Goal: Complete Application Form: Complete application form

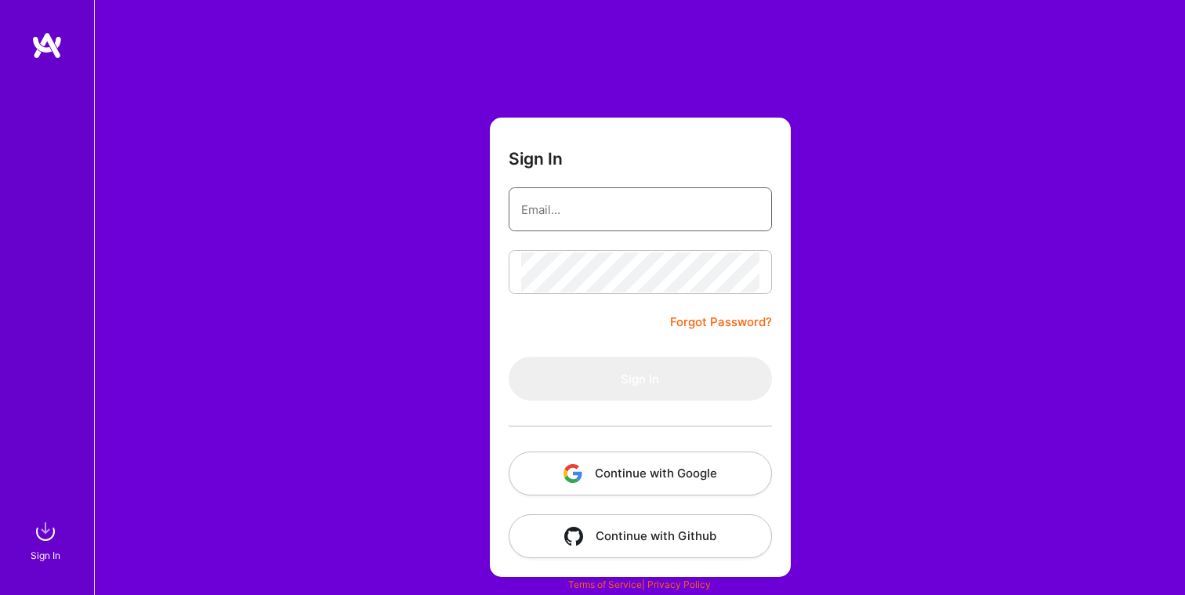
click at [638, 212] on input "email" at bounding box center [640, 210] width 238 height 40
type input "[EMAIL_ADDRESS][DOMAIN_NAME]"
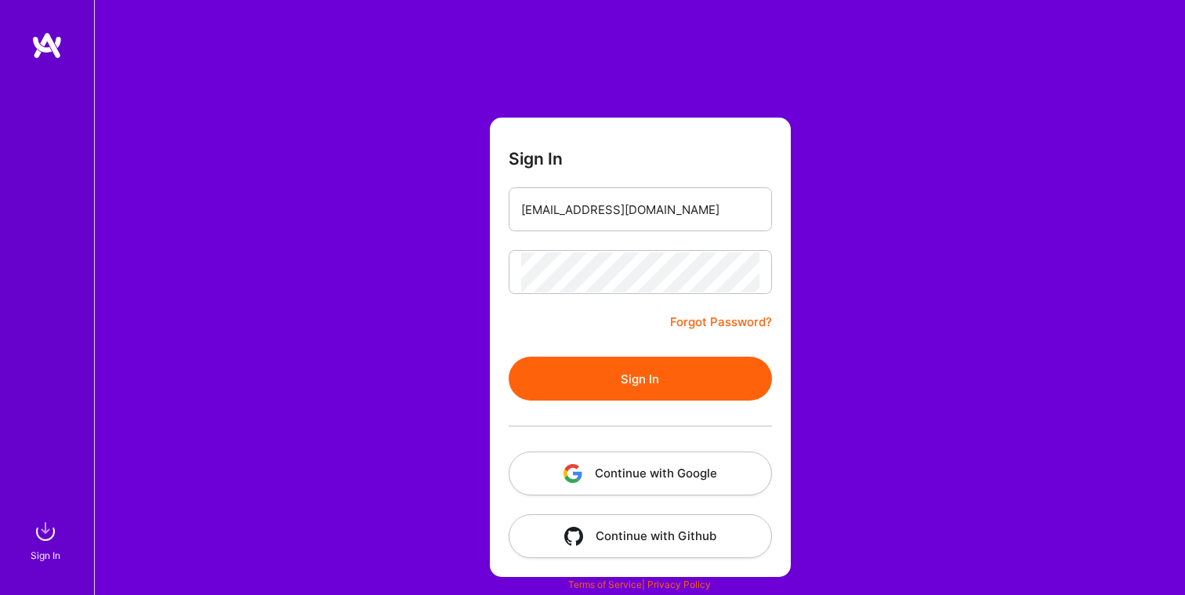
click at [611, 368] on button "Sign In" at bounding box center [640, 379] width 263 height 44
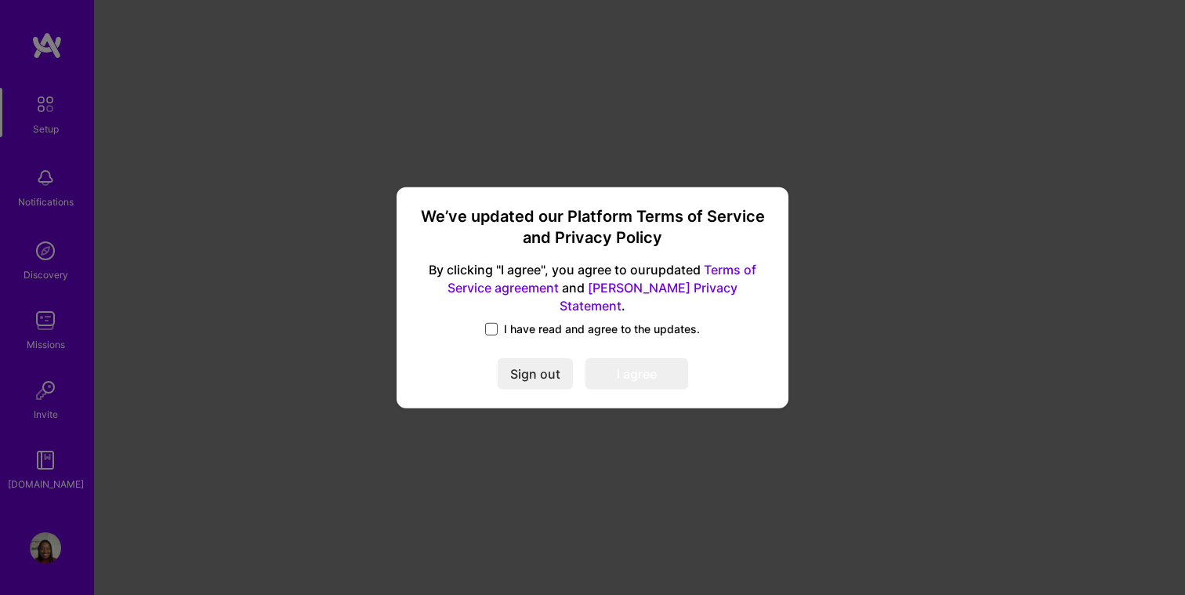
click at [488, 323] on span at bounding box center [491, 329] width 13 height 13
click at [0, 0] on input "I have read and agree to the updates." at bounding box center [0, 0] width 0 height 0
click at [633, 361] on button "I agree" at bounding box center [637, 373] width 103 height 31
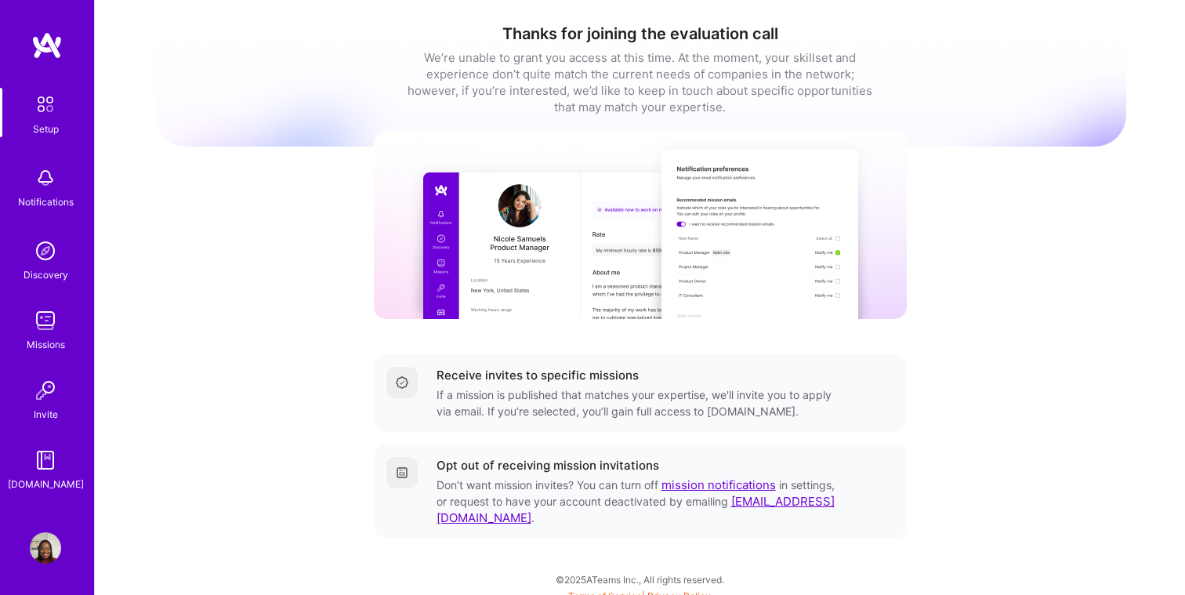
click at [59, 348] on div "Missions" at bounding box center [46, 344] width 38 height 16
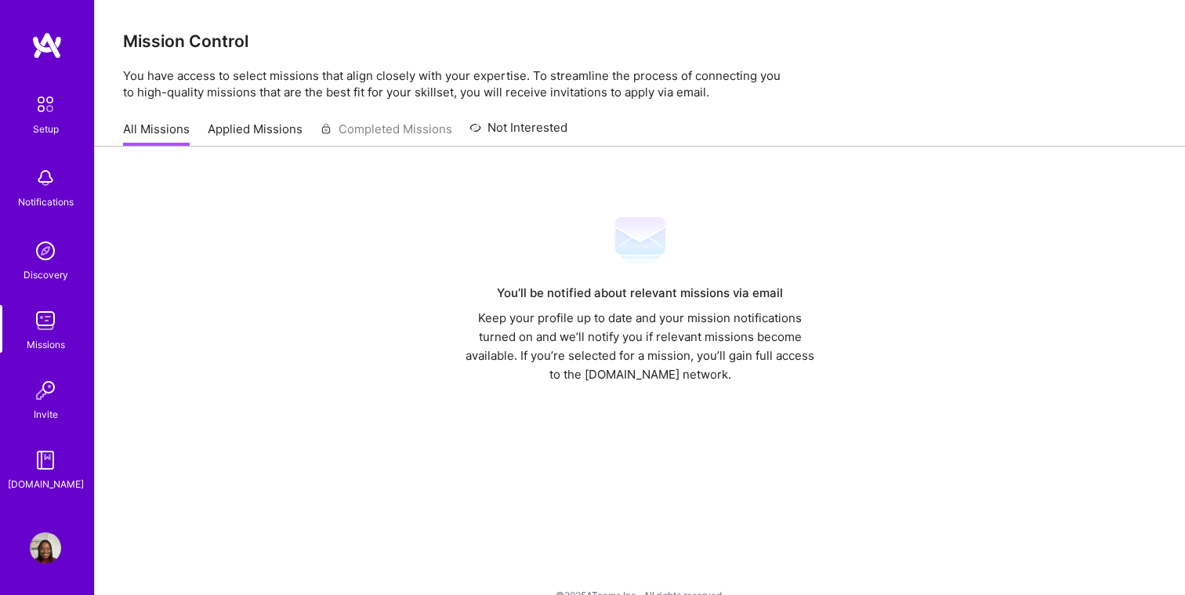
click at [48, 401] on img at bounding box center [45, 390] width 31 height 31
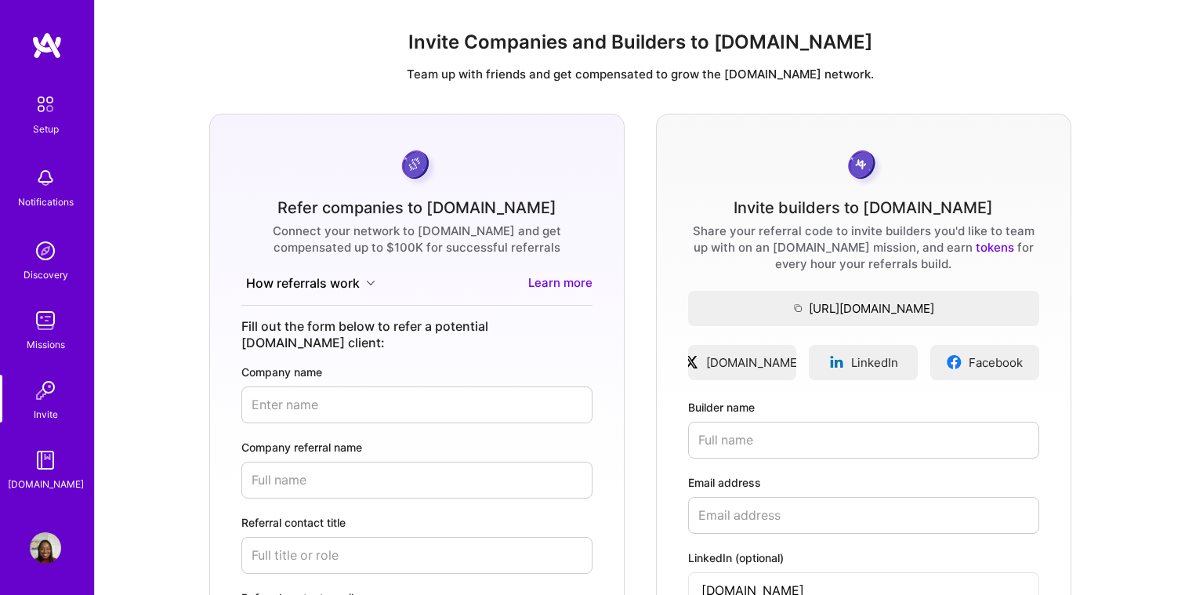
click at [53, 198] on div "Notifications" at bounding box center [46, 202] width 56 height 16
click at [53, 124] on div "Setup" at bounding box center [46, 129] width 26 height 16
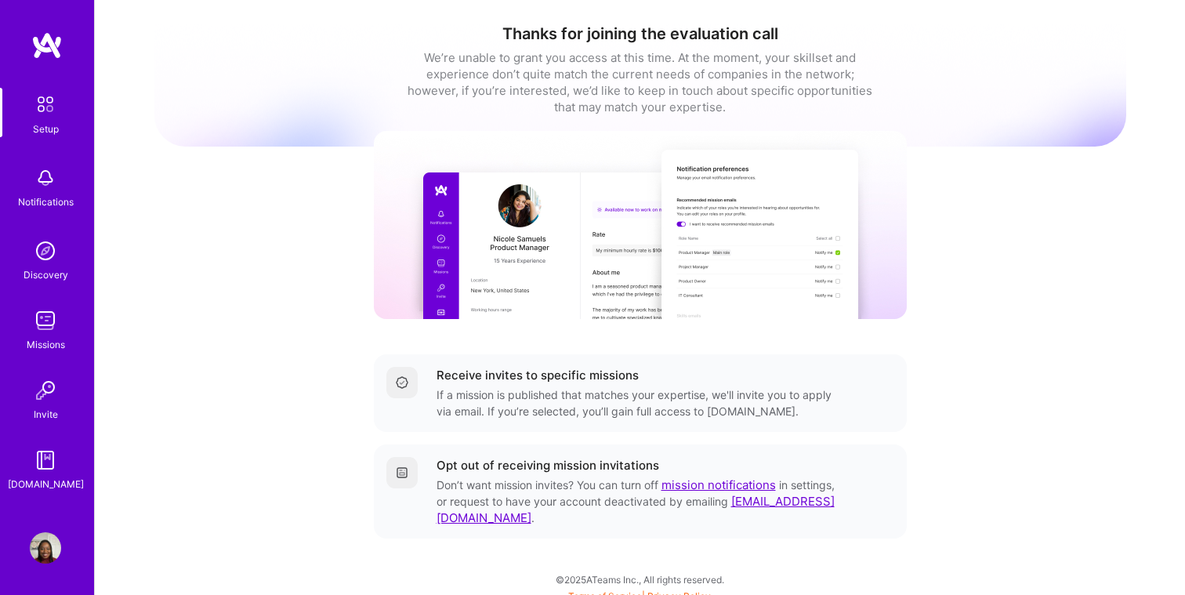
click at [53, 124] on div "Setup" at bounding box center [46, 129] width 26 height 16
click at [50, 267] on div "Discovery" at bounding box center [46, 275] width 45 height 16
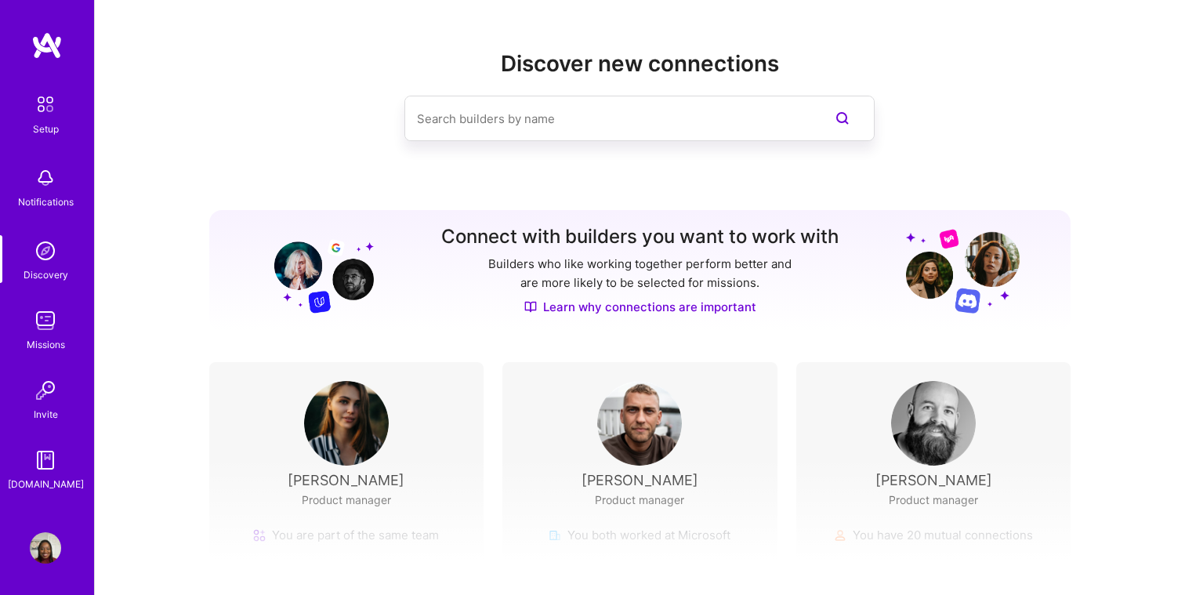
click at [53, 325] on img at bounding box center [45, 320] width 31 height 31
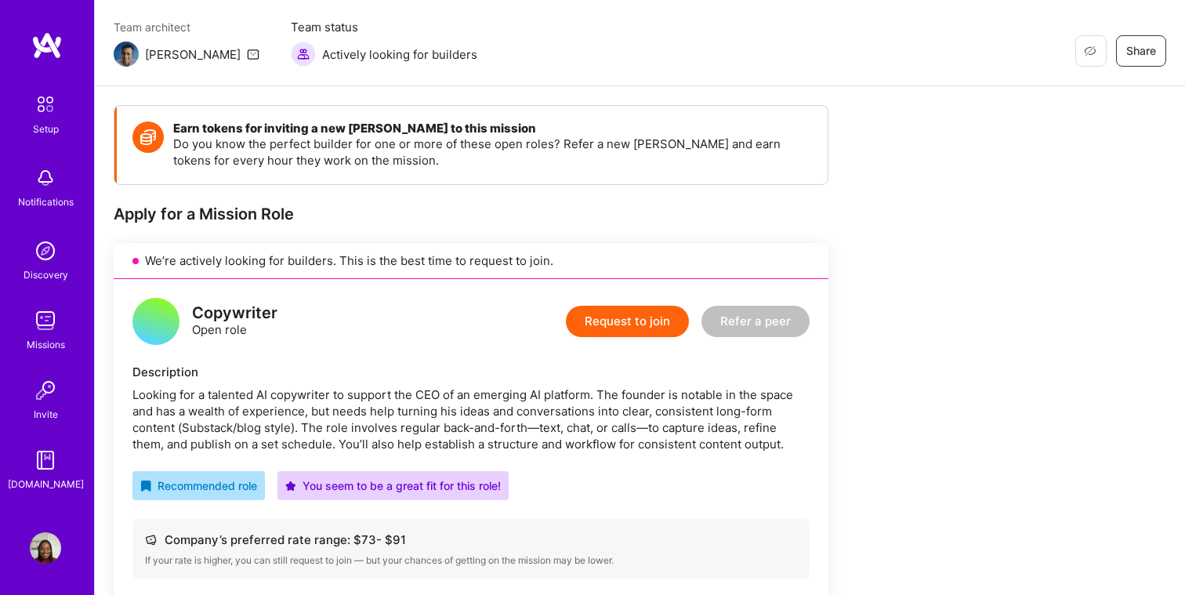
scroll to position [160, 0]
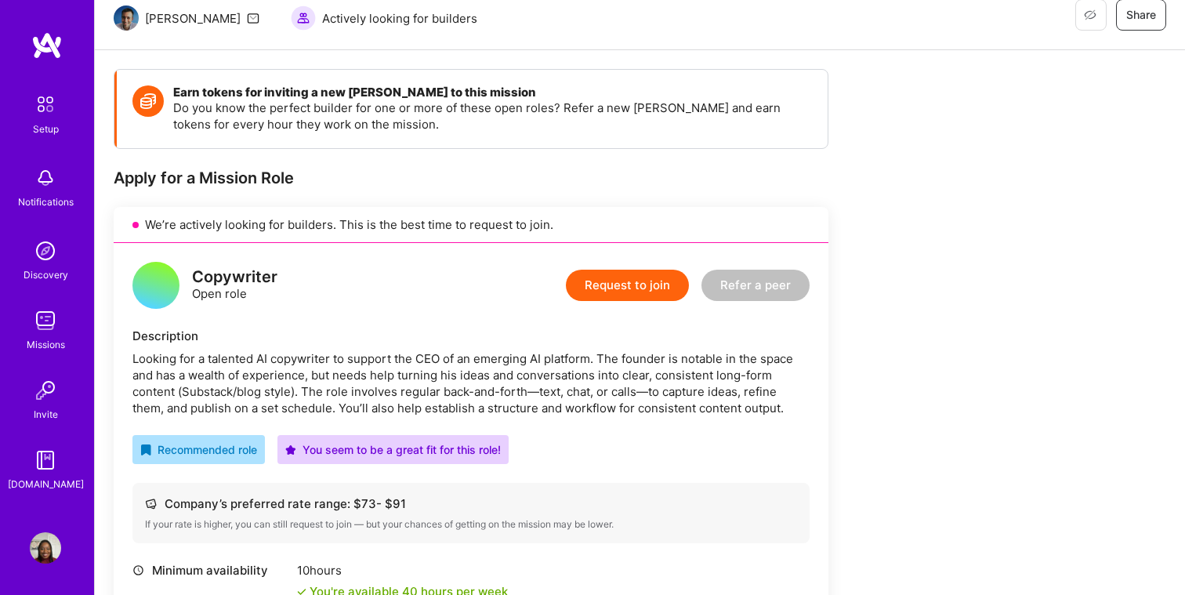
click at [612, 294] on button "Request to join" at bounding box center [627, 285] width 123 height 31
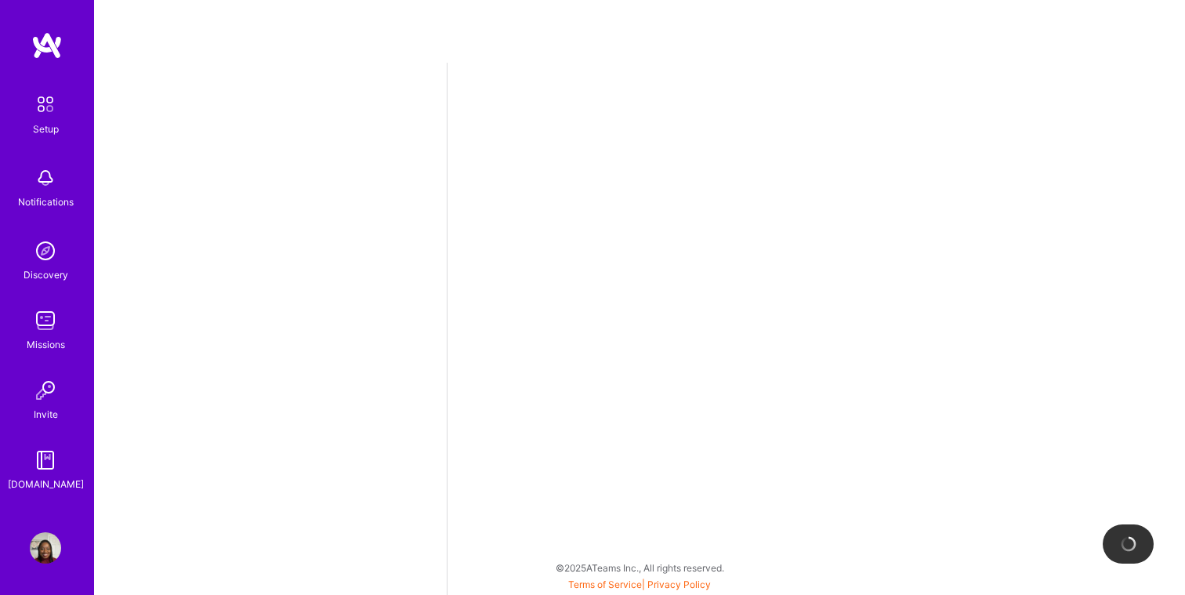
select select "US"
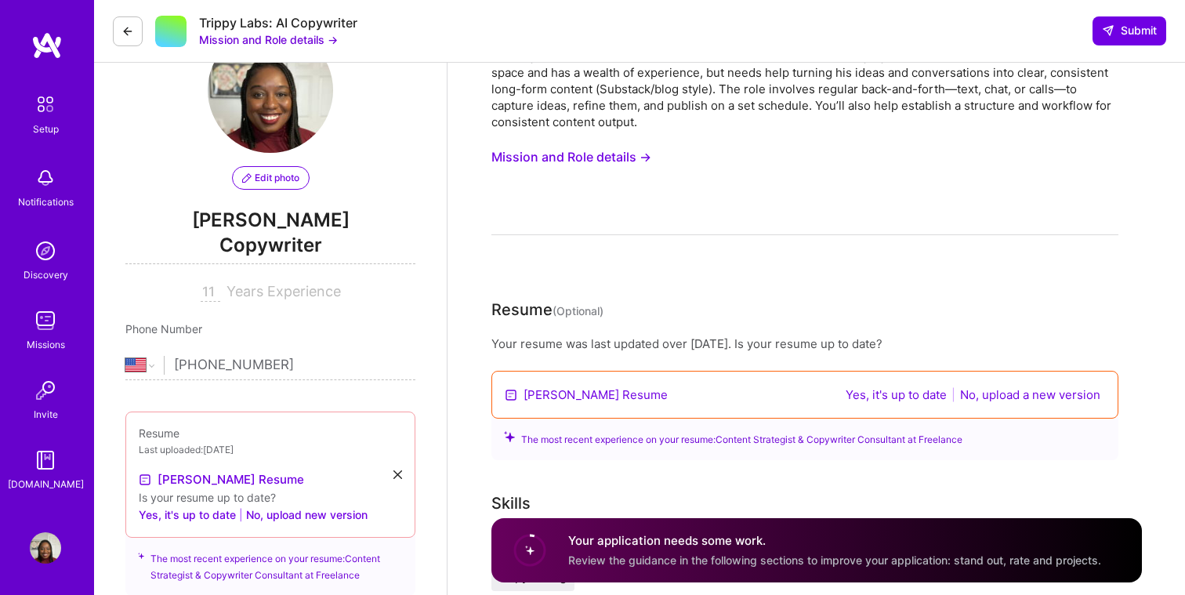
scroll to position [99, 0]
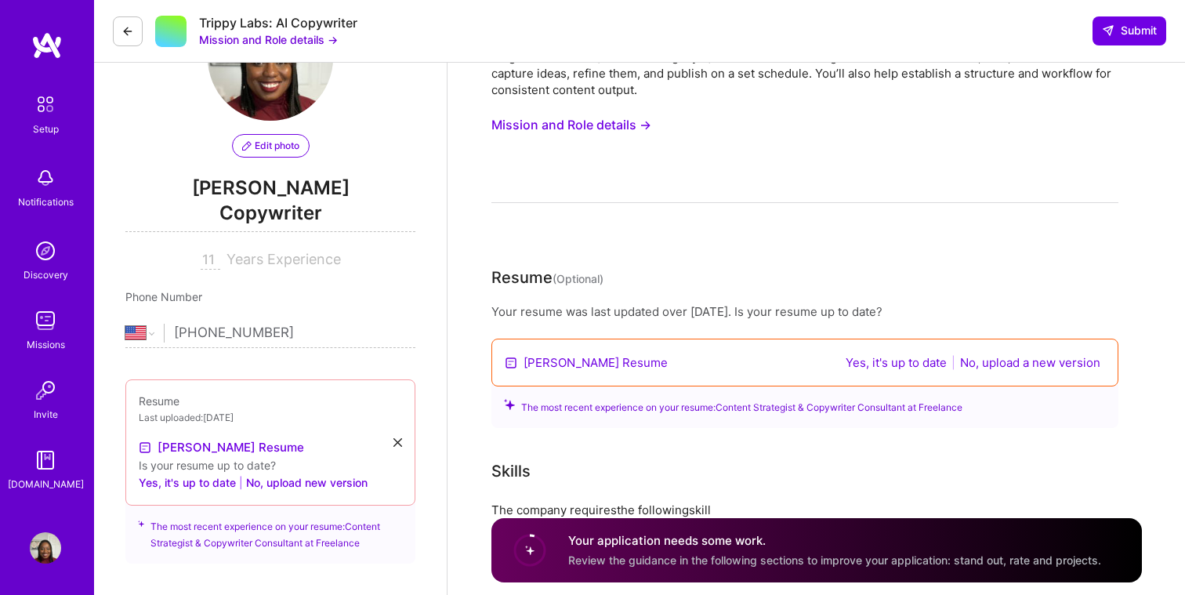
click at [973, 358] on button "No, upload a new version" at bounding box center [1030, 363] width 150 height 18
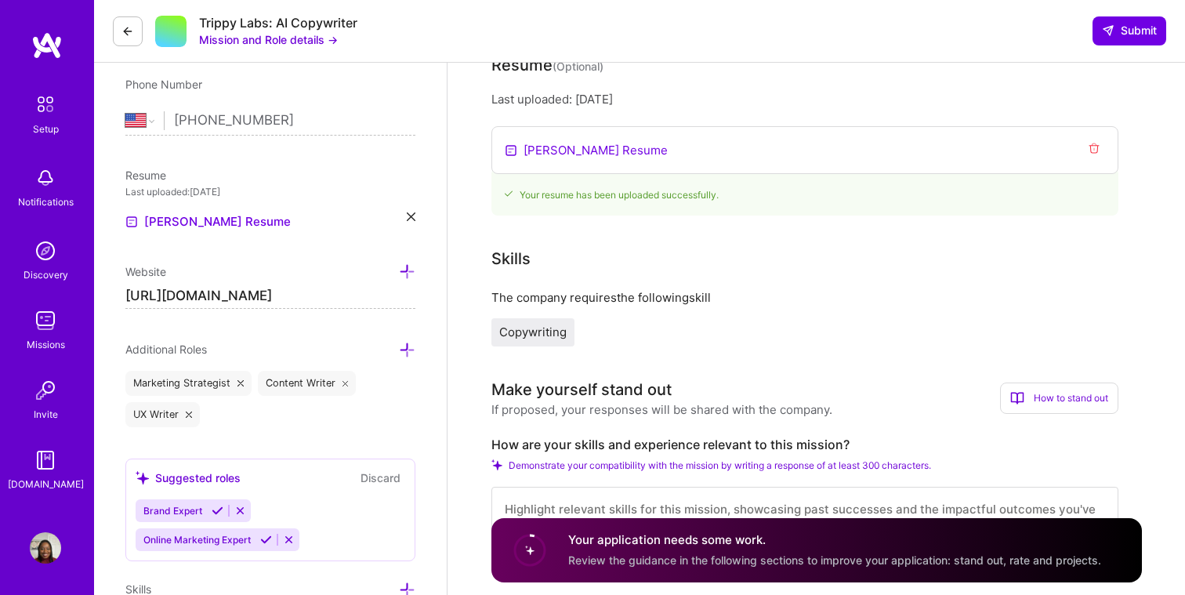
scroll to position [348, 0]
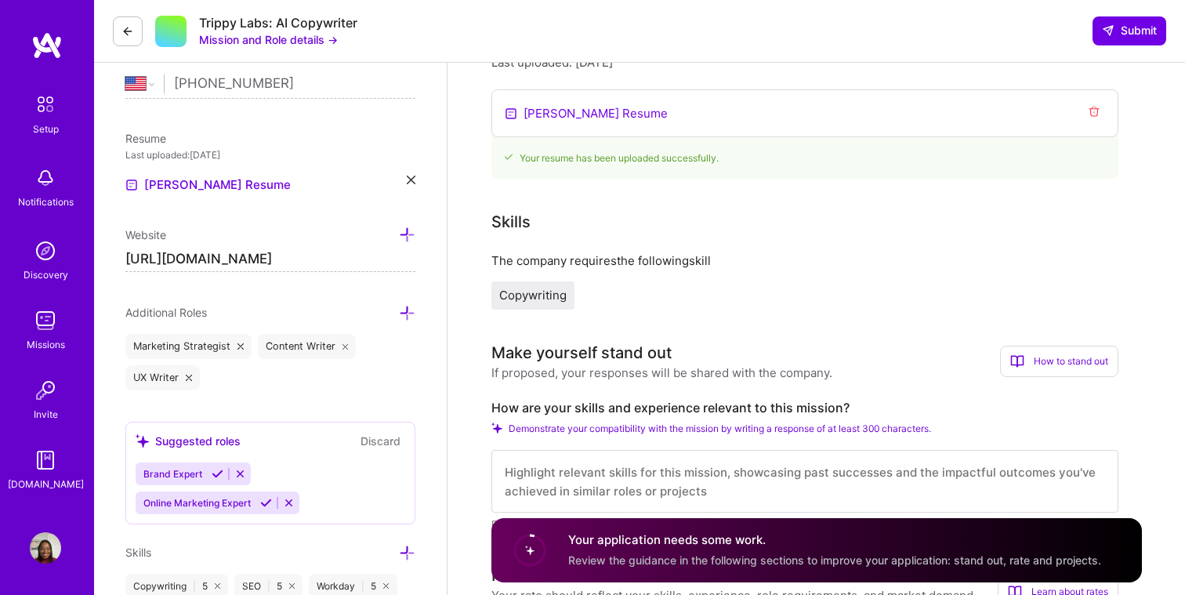
click at [163, 379] on div "UX Writer" at bounding box center [162, 377] width 74 height 25
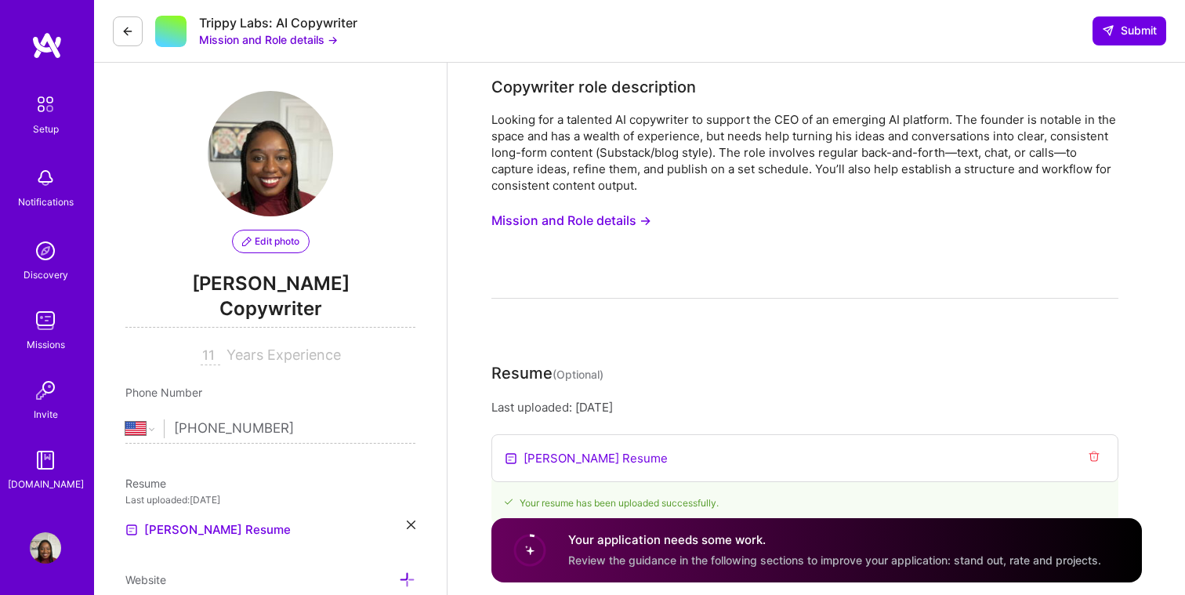
scroll to position [0, 0]
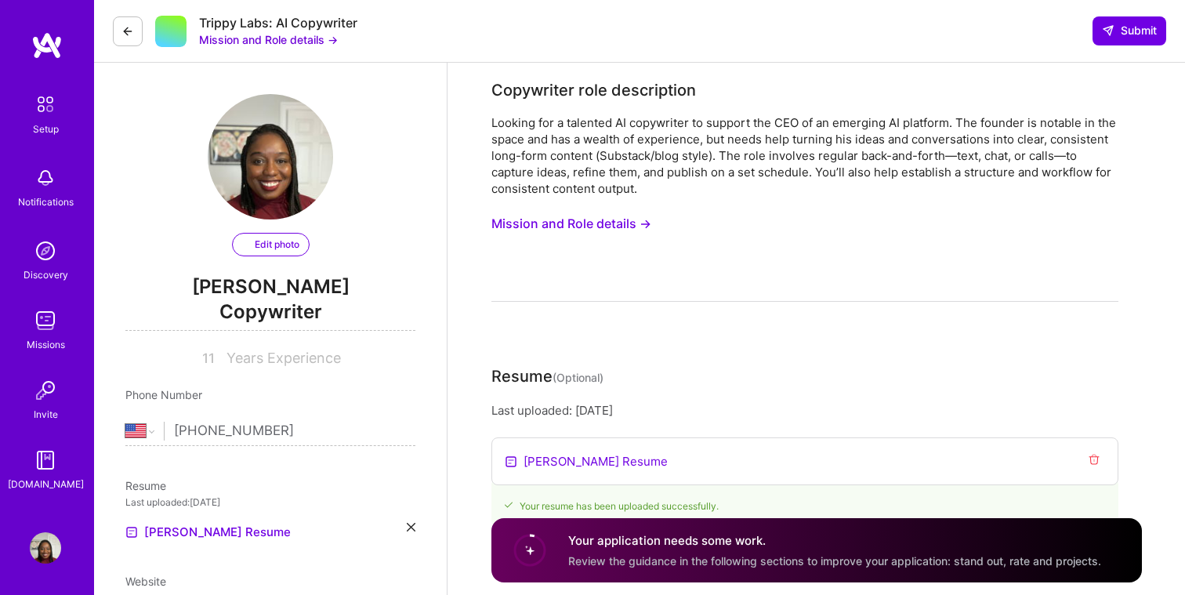
select select "US"
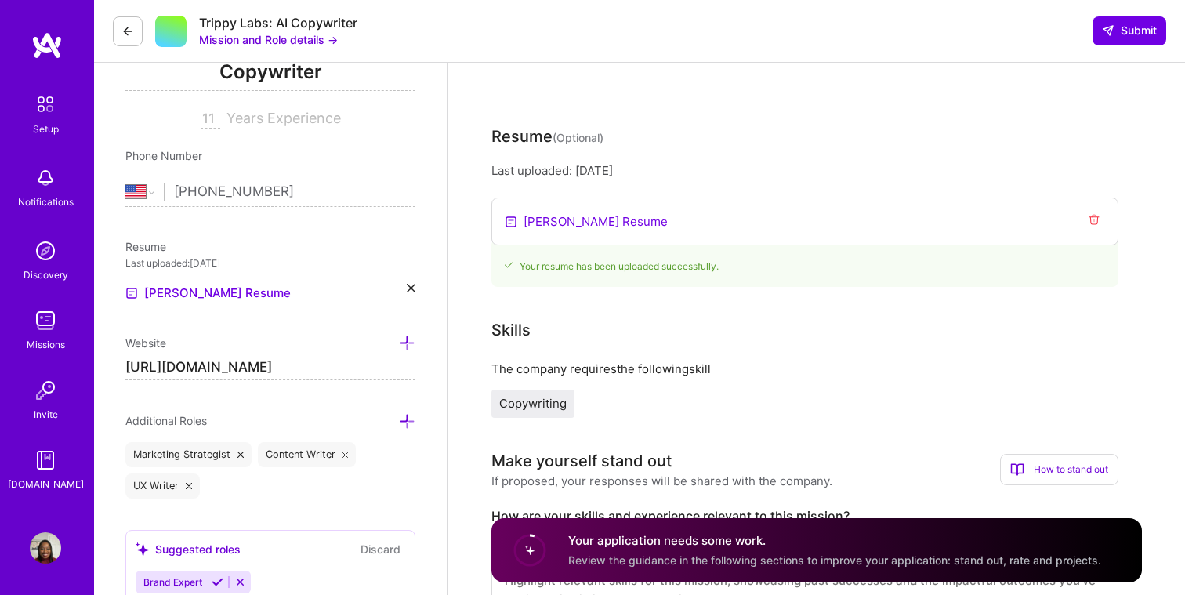
scroll to position [295, 0]
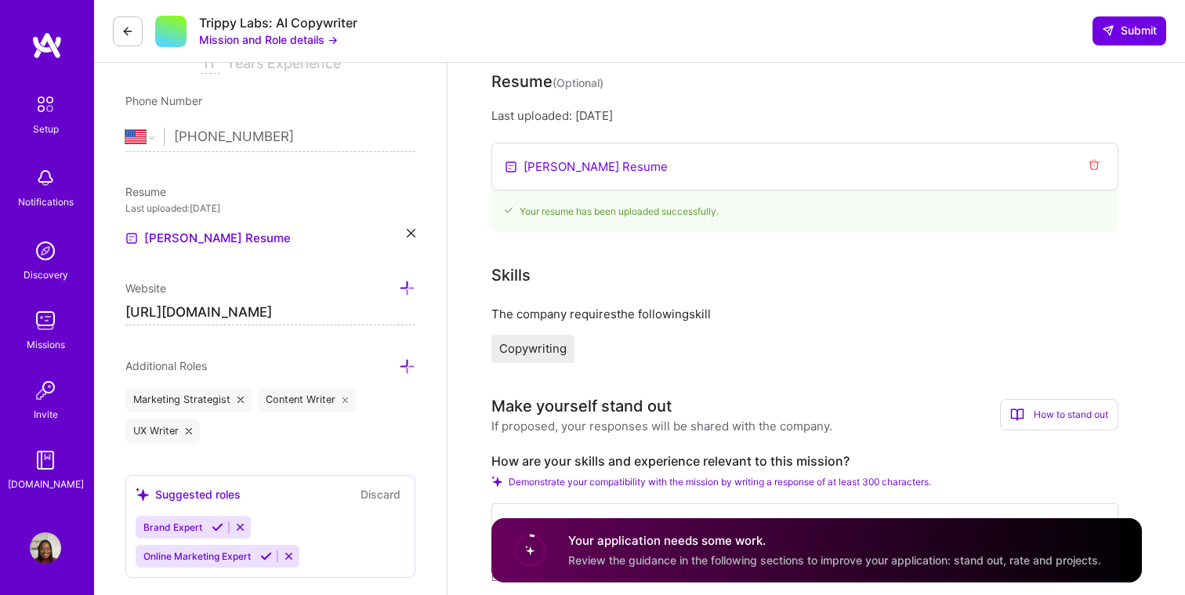
click at [614, 559] on span "Review the guidance in the following sections to improve your application: stan…" at bounding box center [834, 559] width 533 height 13
click at [531, 550] on circle at bounding box center [530, 550] width 30 height 30
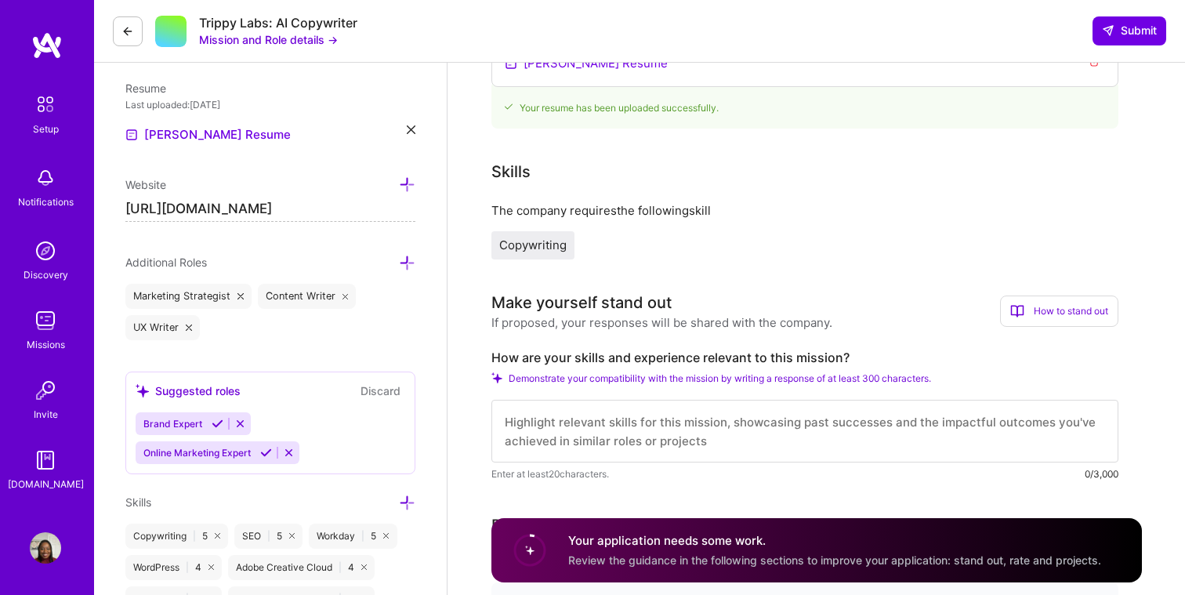
scroll to position [442, 0]
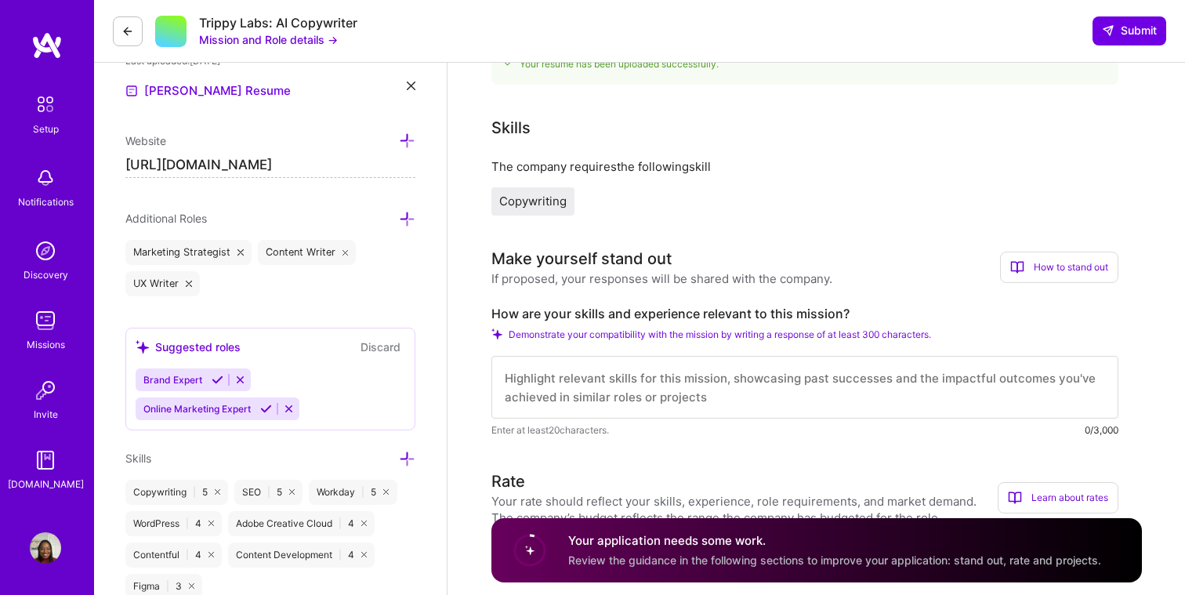
click at [567, 393] on textarea at bounding box center [804, 387] width 627 height 63
click at [557, 333] on span "Demonstrate your compatibility with the mission by writing a response of at lea…" at bounding box center [720, 334] width 422 height 12
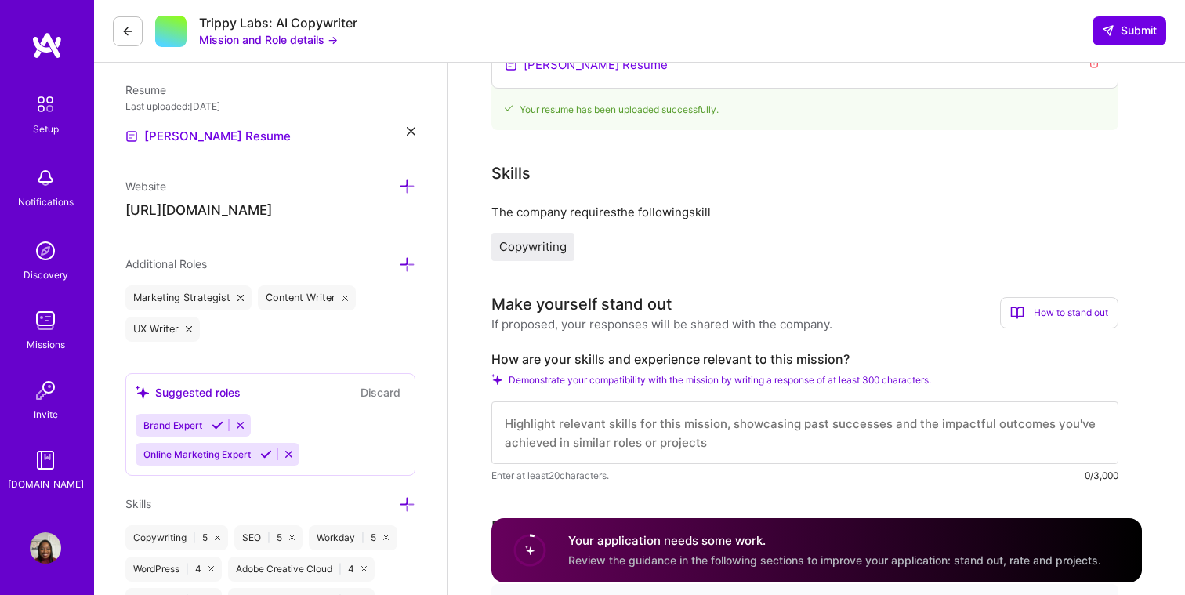
scroll to position [445, 0]
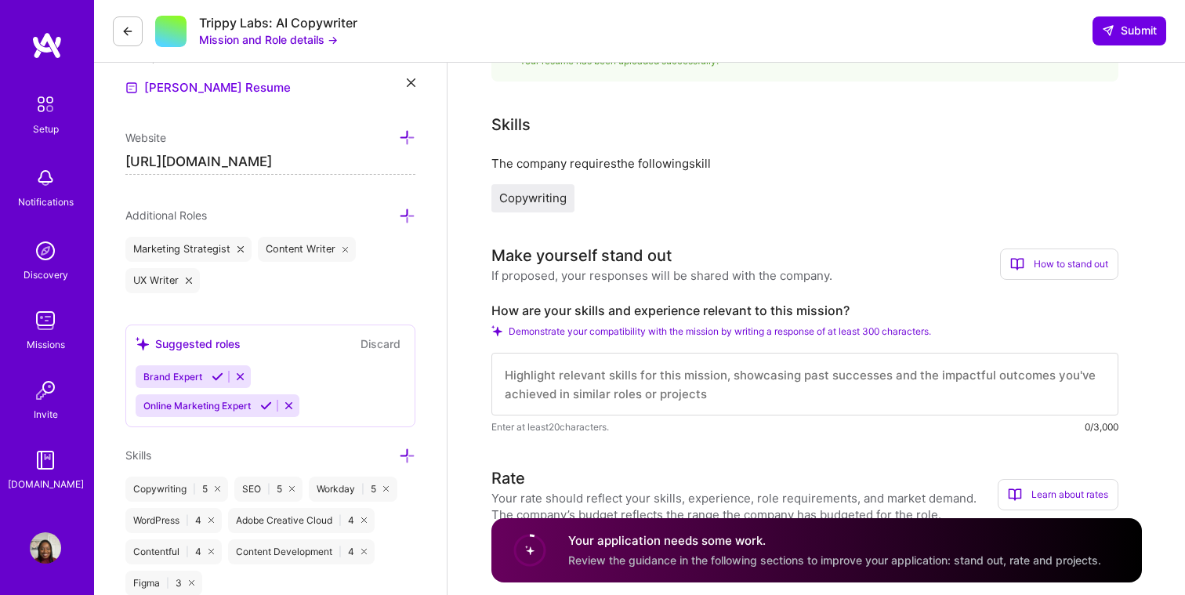
click at [570, 407] on textarea at bounding box center [804, 384] width 627 height 63
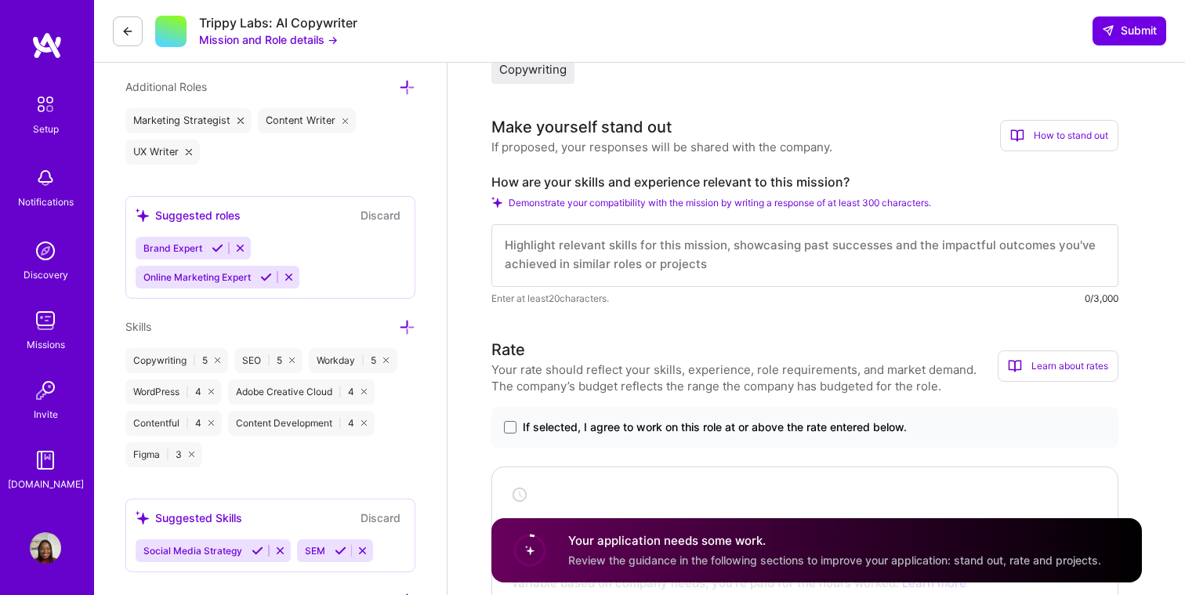
scroll to position [641, 0]
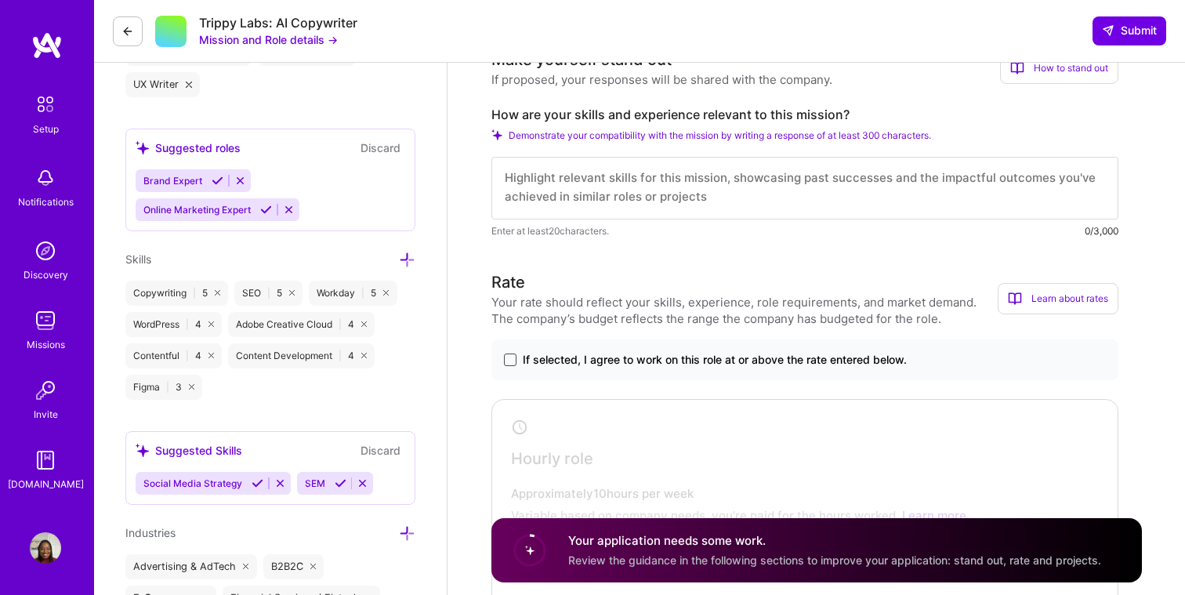
click at [513, 364] on span at bounding box center [510, 360] width 13 height 13
click at [0, 0] on input "If selected, I agree to work on this role at or above the rate entered below." at bounding box center [0, 0] width 0 height 0
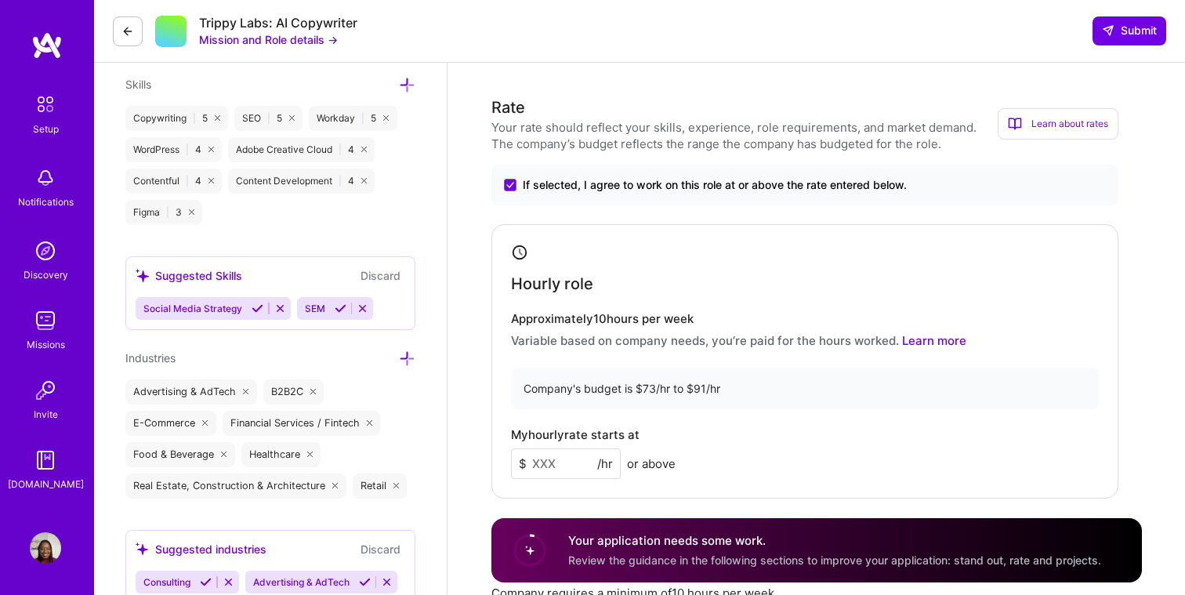
scroll to position [843, 0]
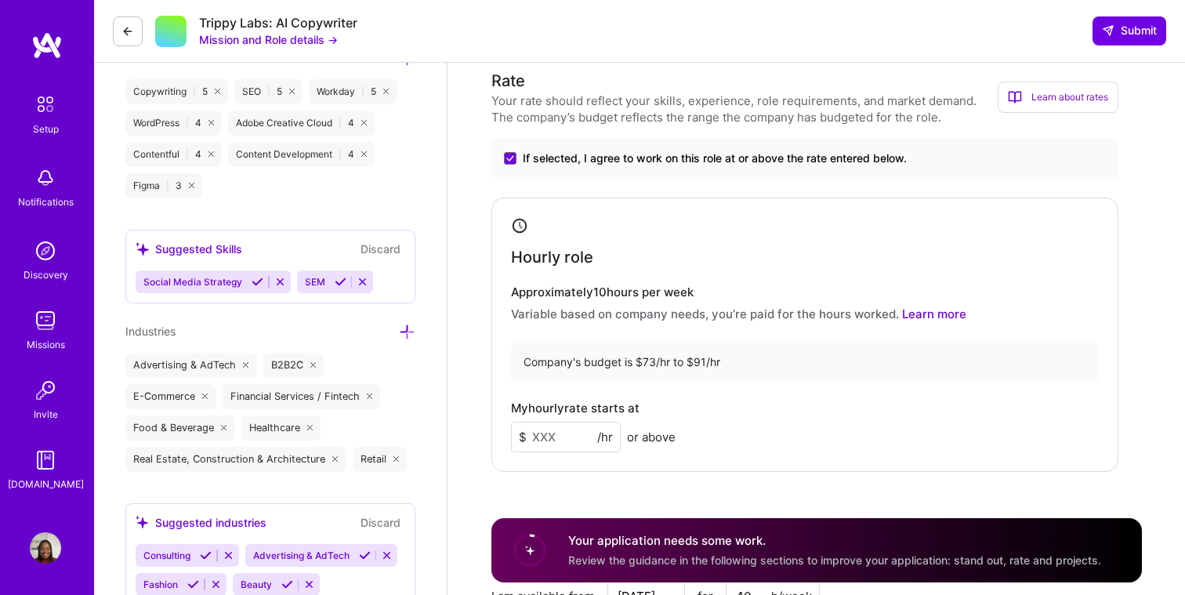
click at [558, 436] on input at bounding box center [566, 437] width 110 height 31
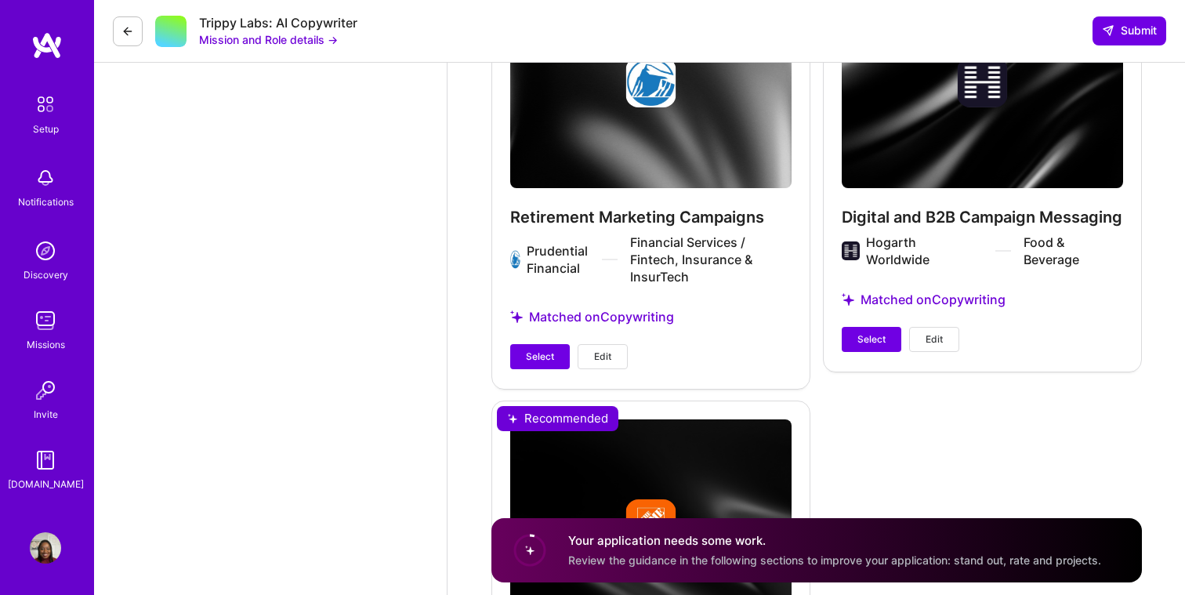
scroll to position [3639, 0]
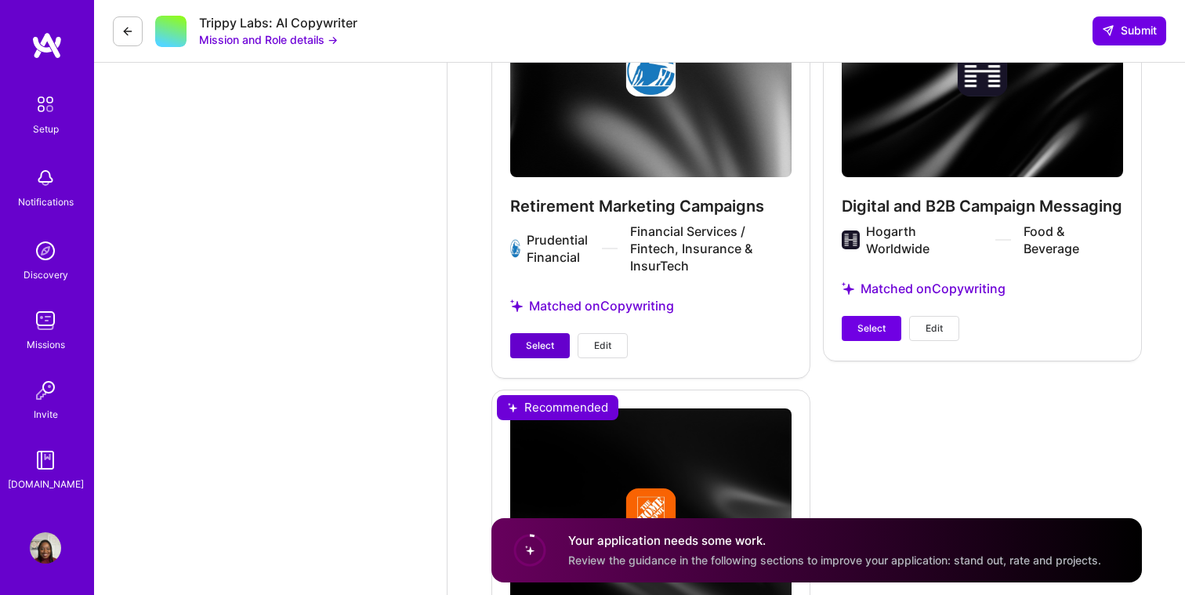
click at [542, 352] on button "Select" at bounding box center [540, 345] width 60 height 25
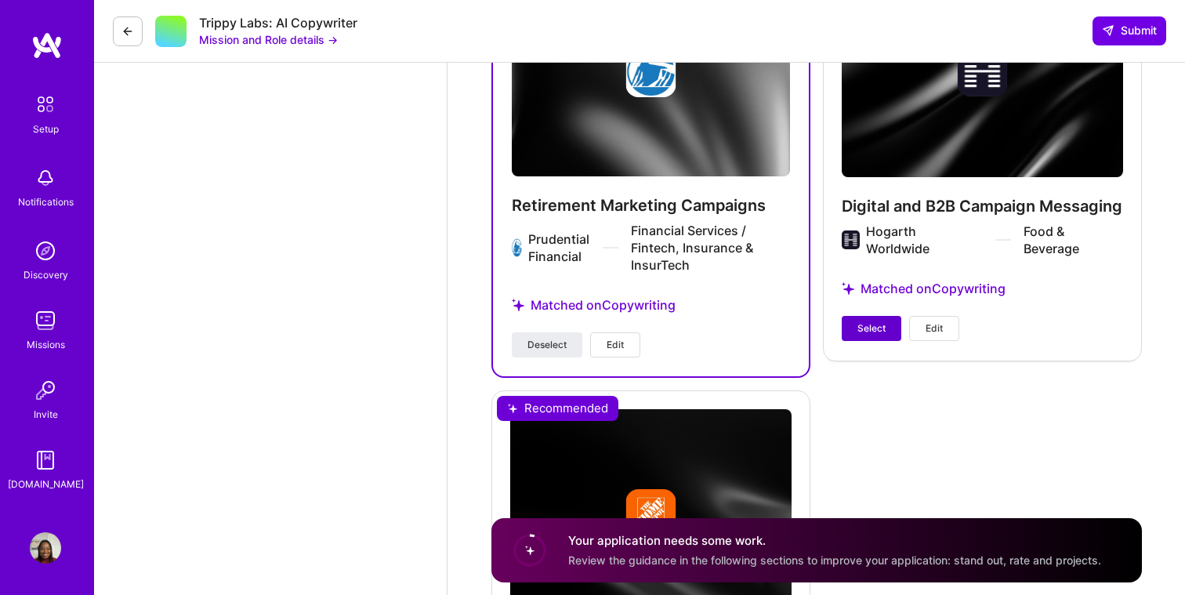
click at [866, 332] on span "Select" at bounding box center [872, 328] width 28 height 14
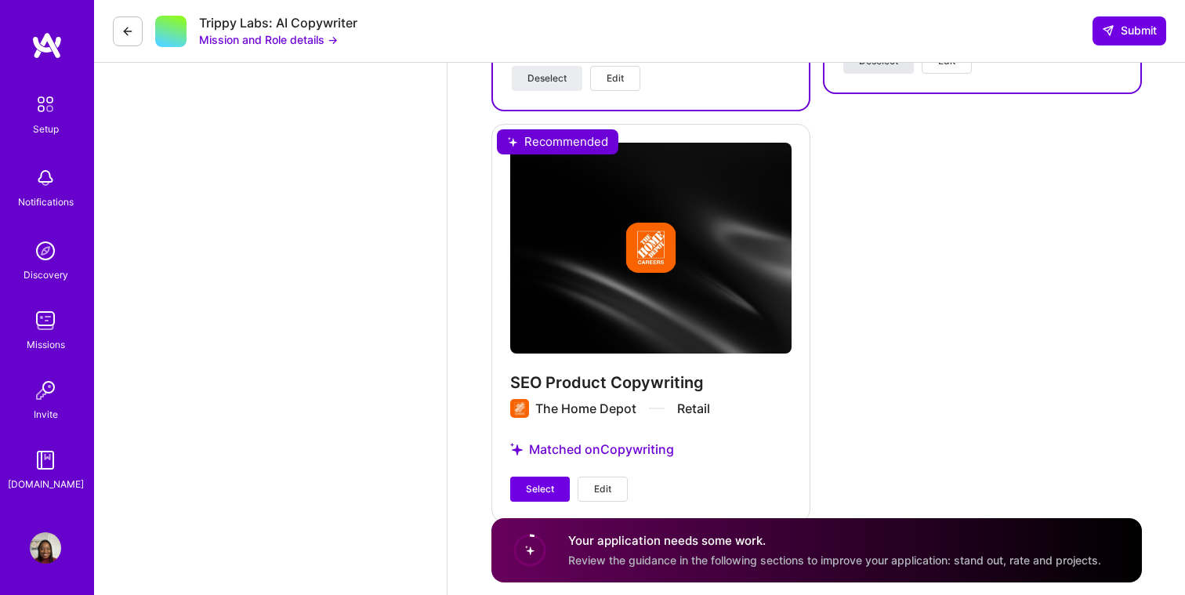
scroll to position [3943, 0]
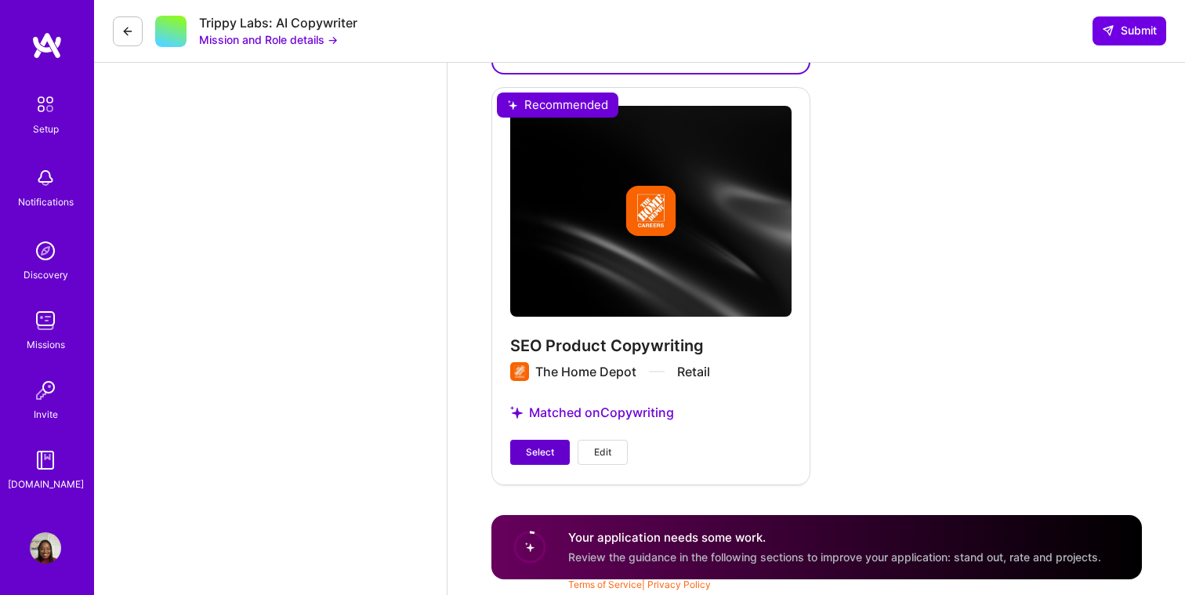
click at [547, 454] on span "Select" at bounding box center [540, 452] width 28 height 14
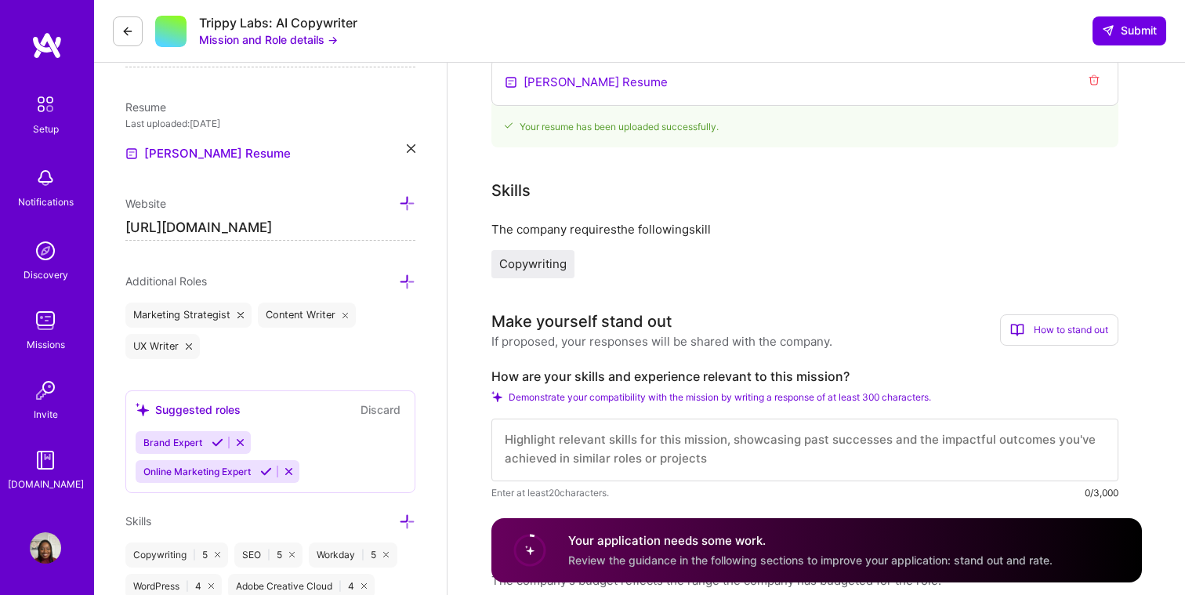
scroll to position [498, 0]
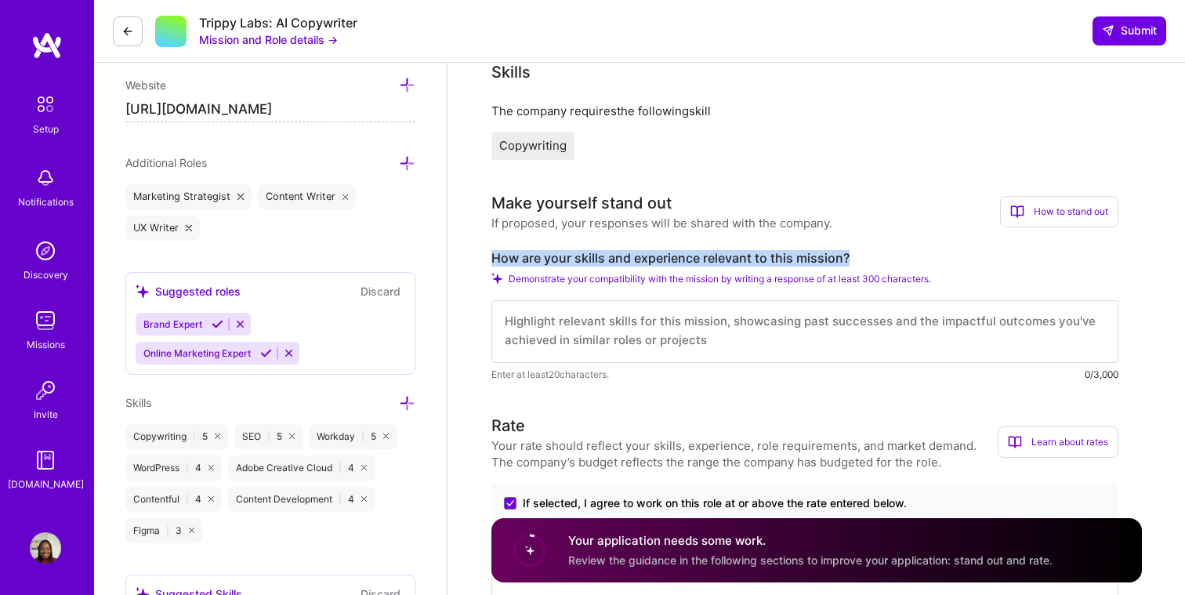
drag, startPoint x: 871, startPoint y: 252, endPoint x: 491, endPoint y: 252, distance: 379.4
click at [491, 252] on label "How are your skills and experience relevant to this mission?" at bounding box center [804, 258] width 627 height 16
click at [738, 346] on textarea at bounding box center [804, 331] width 627 height 63
drag, startPoint x: 727, startPoint y: 346, endPoint x: 495, endPoint y: 311, distance: 234.6
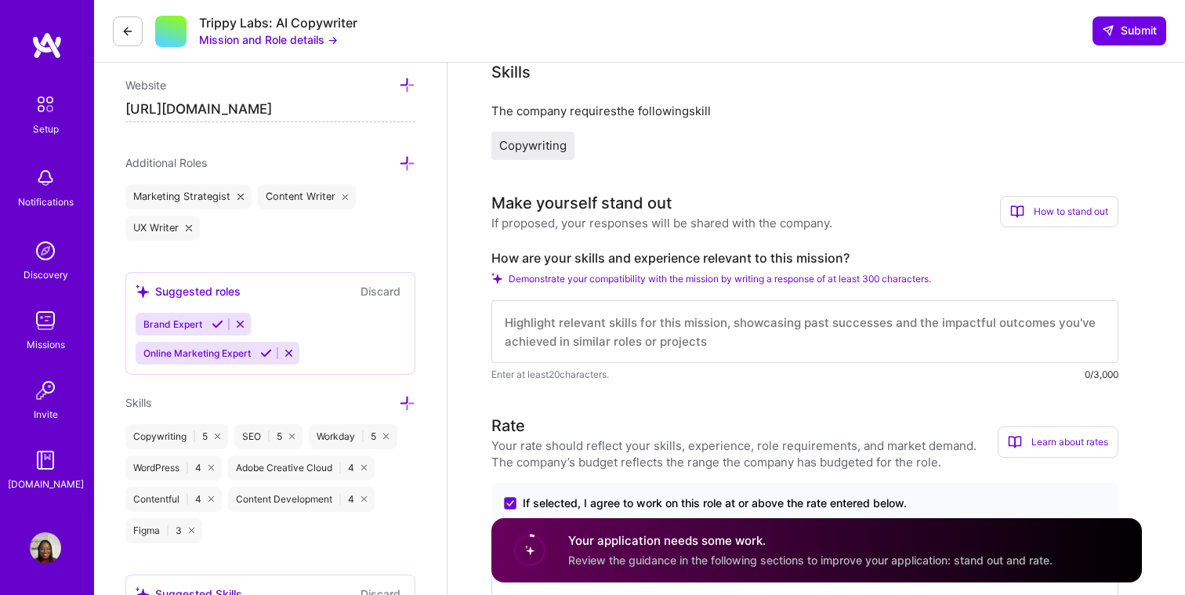
click at [495, 311] on textarea at bounding box center [804, 331] width 627 height 63
drag, startPoint x: 489, startPoint y: 254, endPoint x: 865, endPoint y: 248, distance: 375.5
drag, startPoint x: 862, startPoint y: 253, endPoint x: 480, endPoint y: 262, distance: 382.6
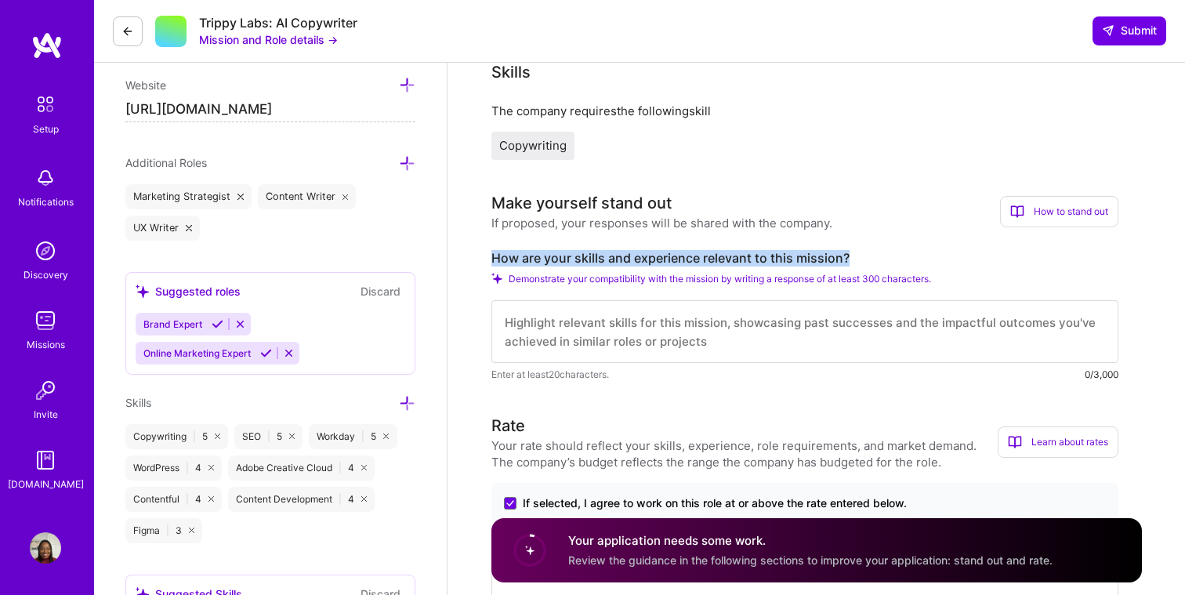
copy label "How are your skills and experience relevant to this mission?"
click at [167, 435] on div "Copywriting | 5" at bounding box center [176, 436] width 103 height 25
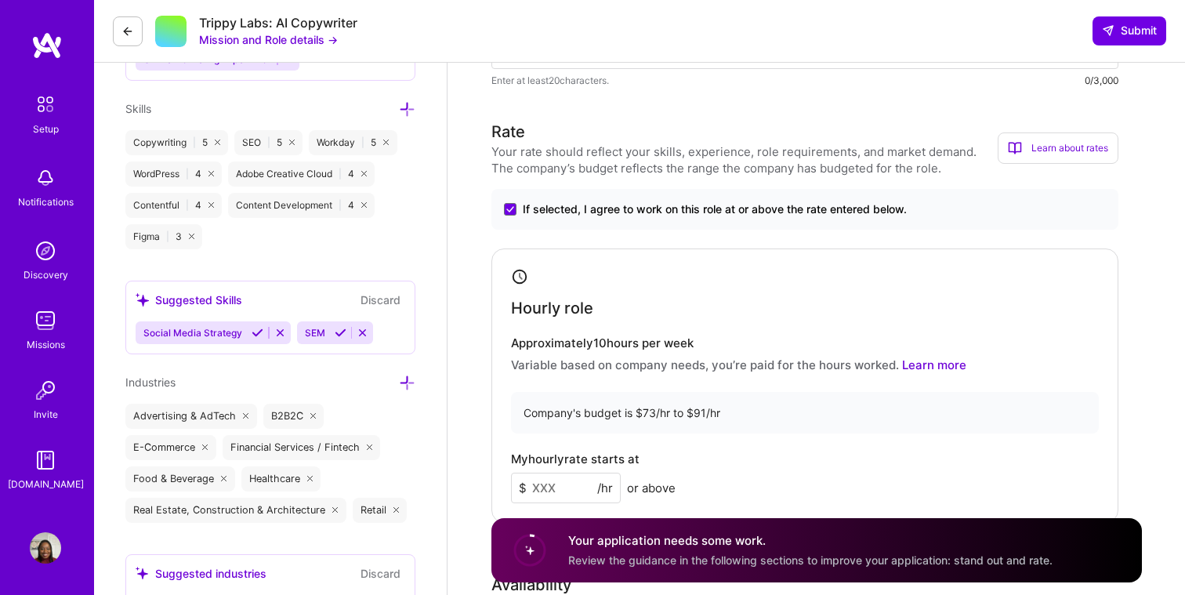
scroll to position [804, 0]
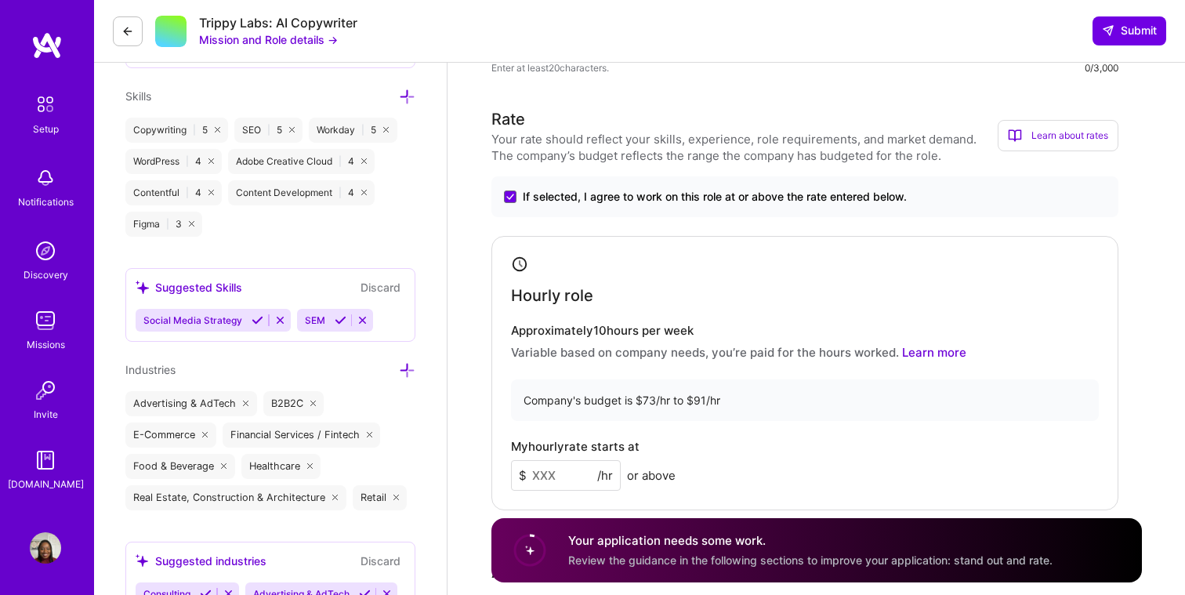
click at [557, 476] on input at bounding box center [566, 475] width 110 height 31
type input "6"
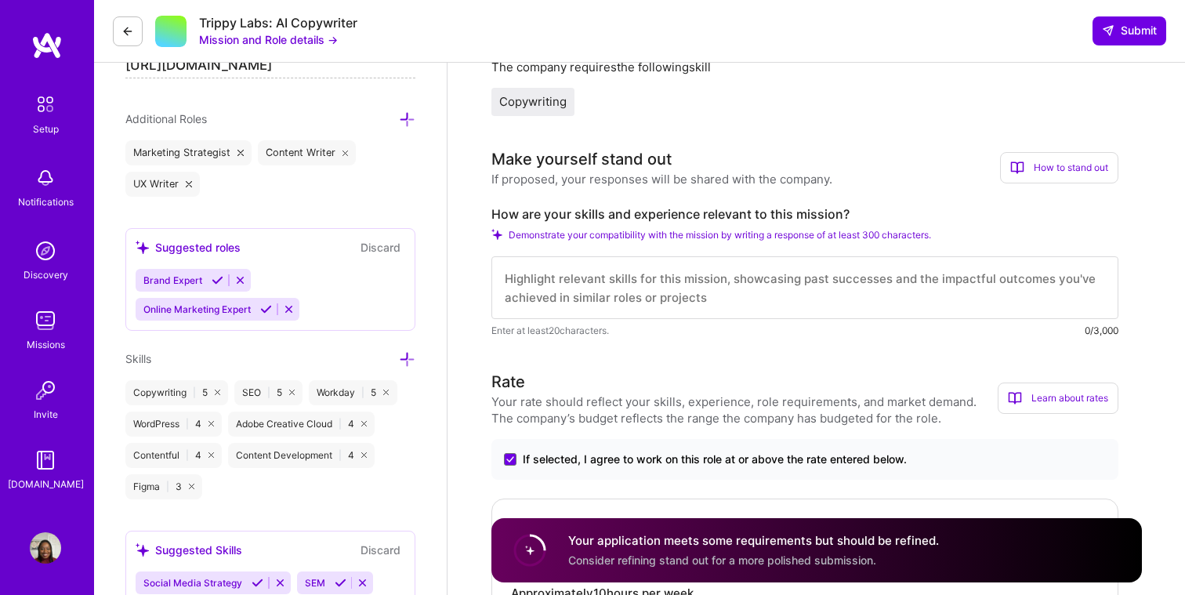
scroll to position [507, 0]
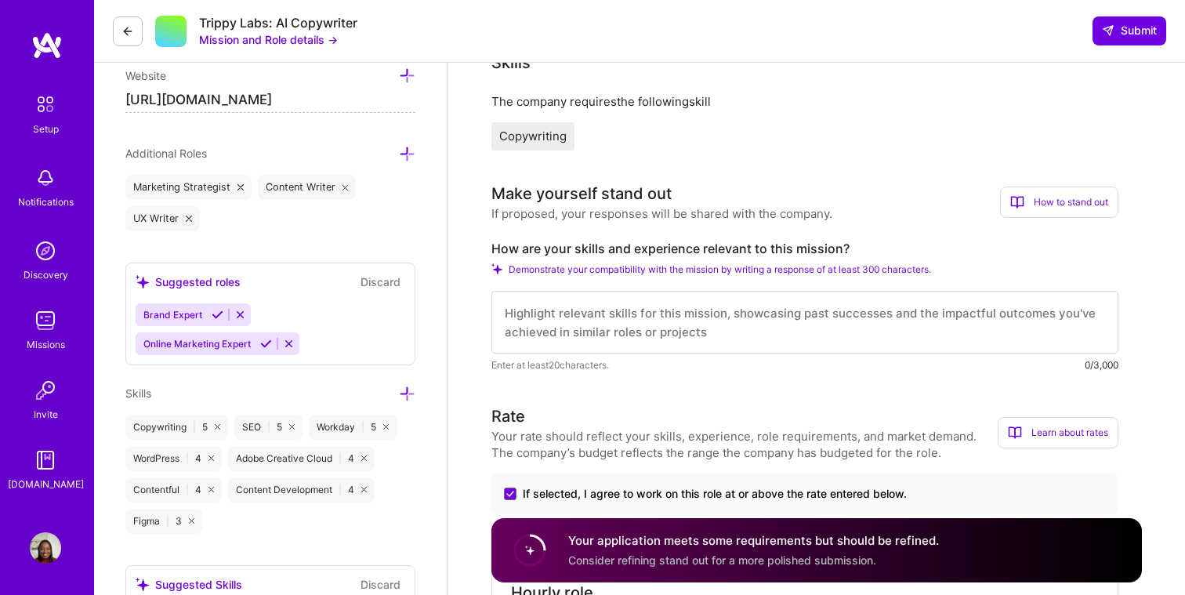
type input "70"
click at [536, 327] on textarea at bounding box center [804, 322] width 627 height 63
paste textarea "I have 7+ years of experience turning complex ideas into clear, engaging long-f…"
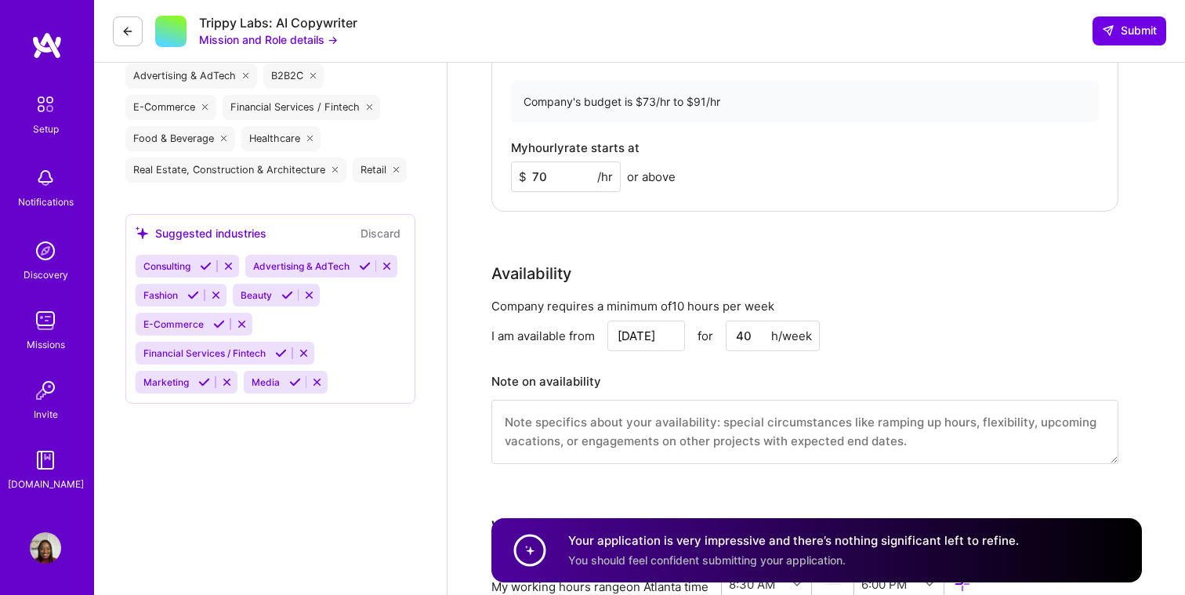
scroll to position [1151, 0]
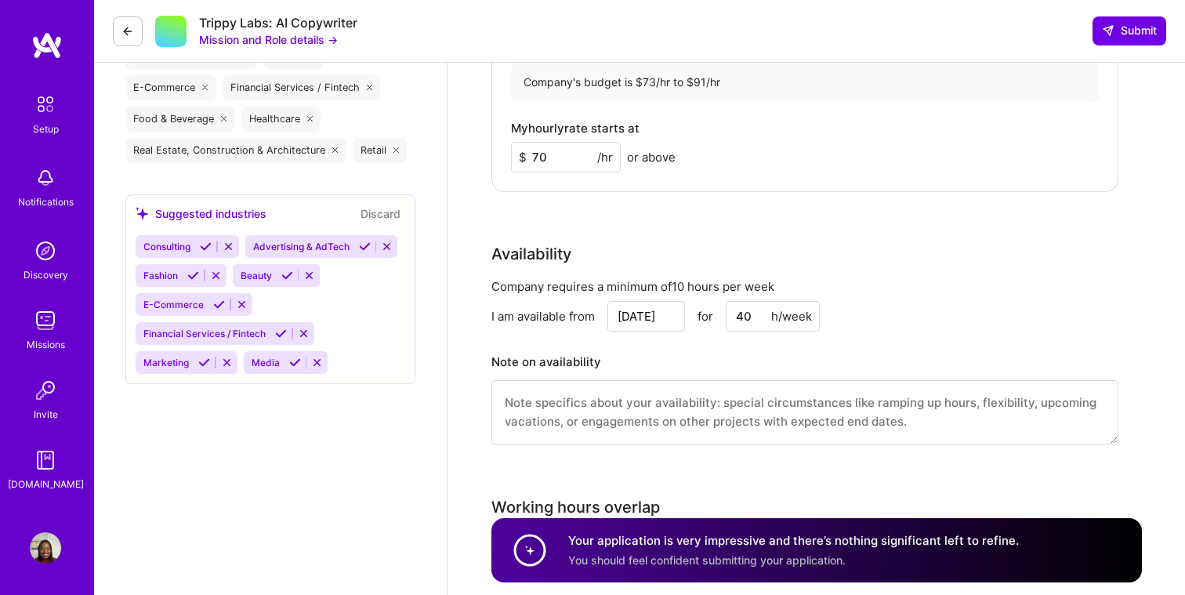
type textarea "I have 7+ years of experience turning complex ideas into clear, engaging long-f…"
click at [744, 320] on input "40" at bounding box center [773, 316] width 94 height 31
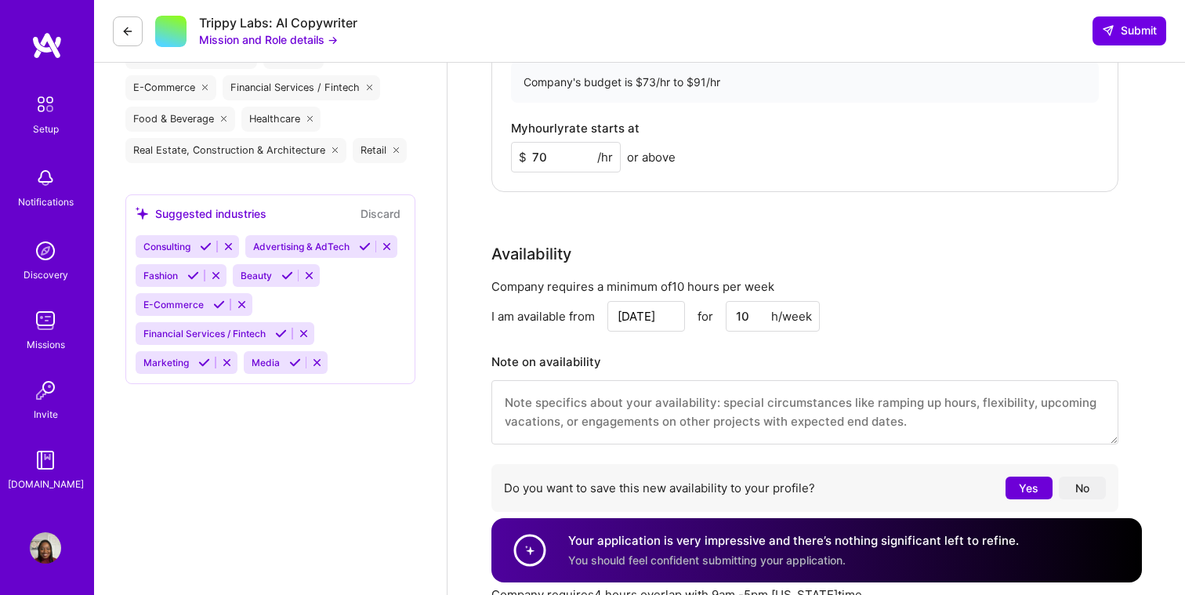
type input "10"
click at [890, 291] on div "Company requires a minimum of 10 hours per week" at bounding box center [804, 286] width 627 height 16
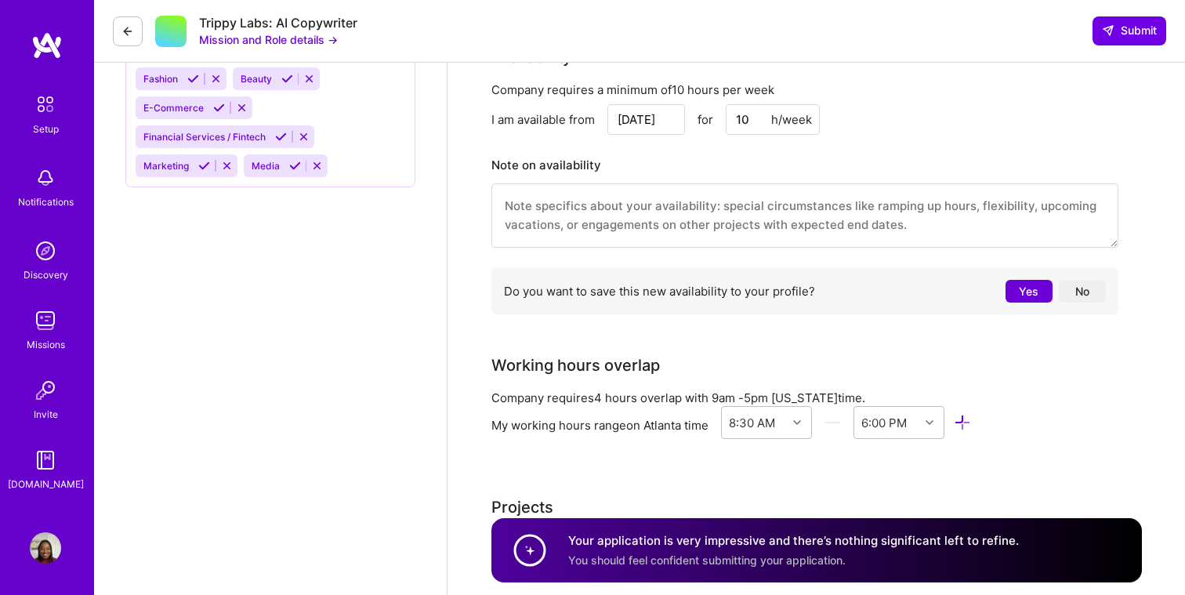
scroll to position [1362, 0]
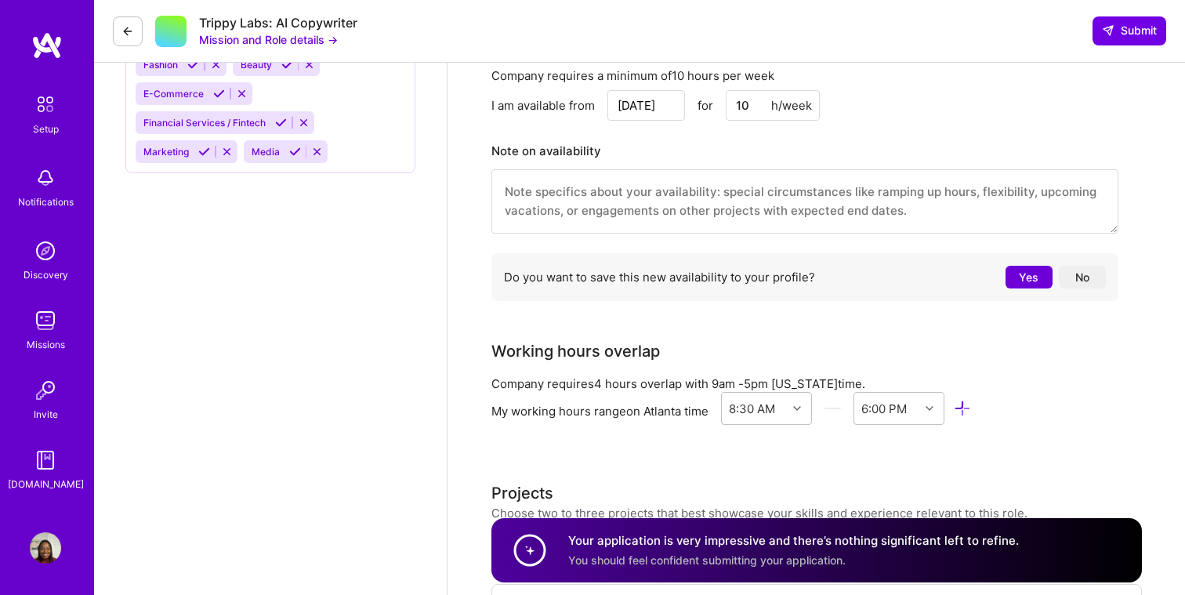
click at [1019, 280] on button "Yes" at bounding box center [1029, 277] width 47 height 23
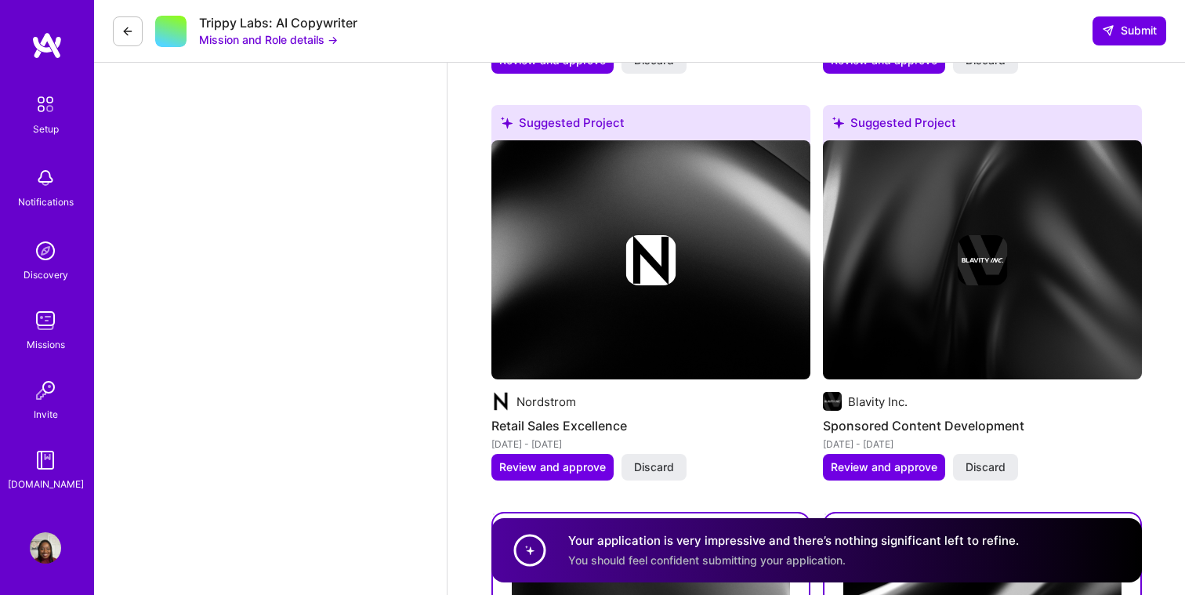
scroll to position [3150, 0]
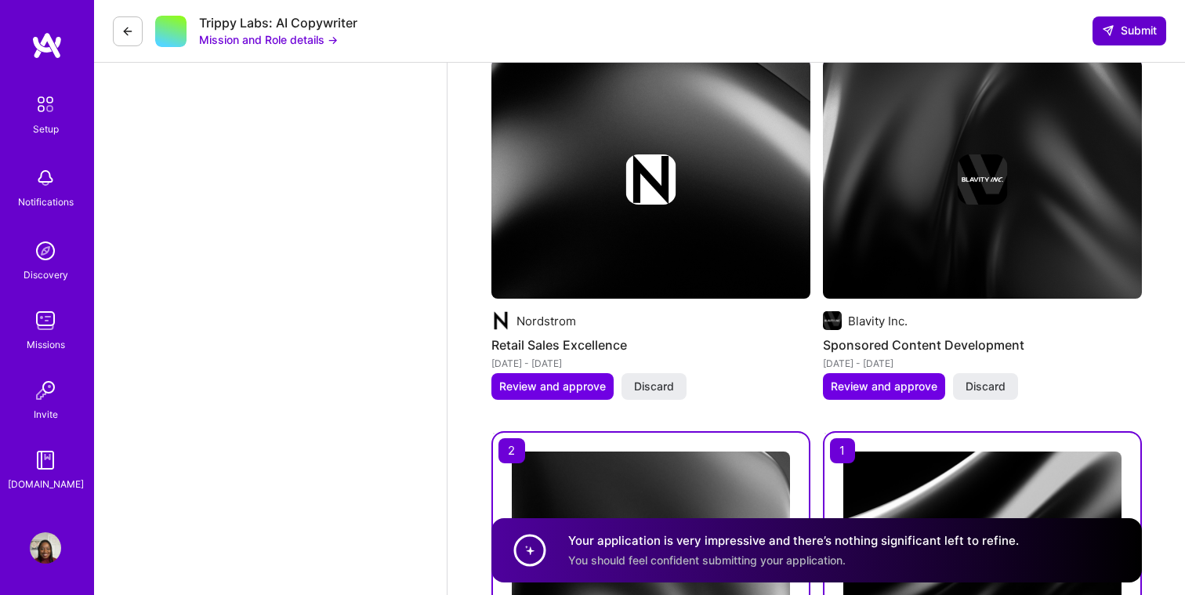
click at [1137, 32] on span "Submit" at bounding box center [1129, 31] width 55 height 16
